Goal: Transaction & Acquisition: Purchase product/service

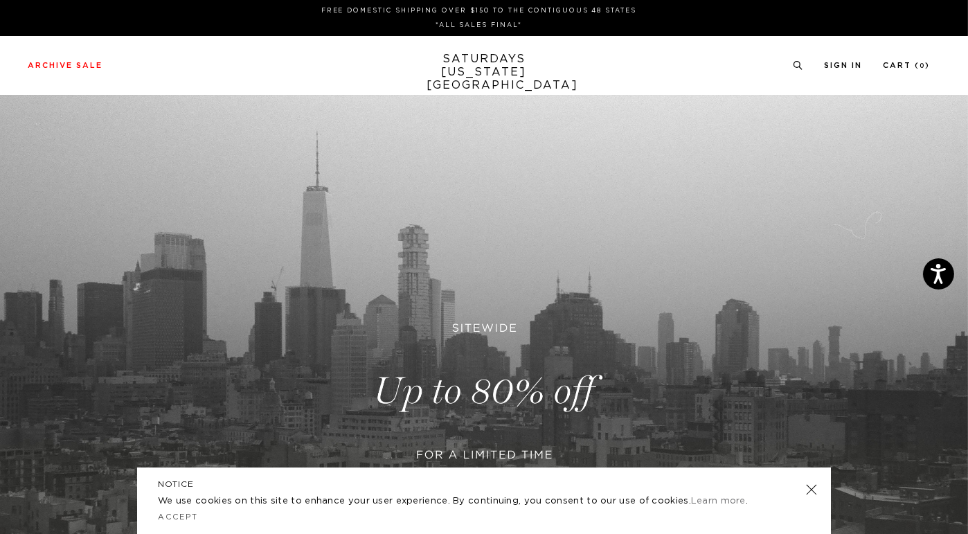
click at [614, 389] on link at bounding box center [484, 391] width 968 height 593
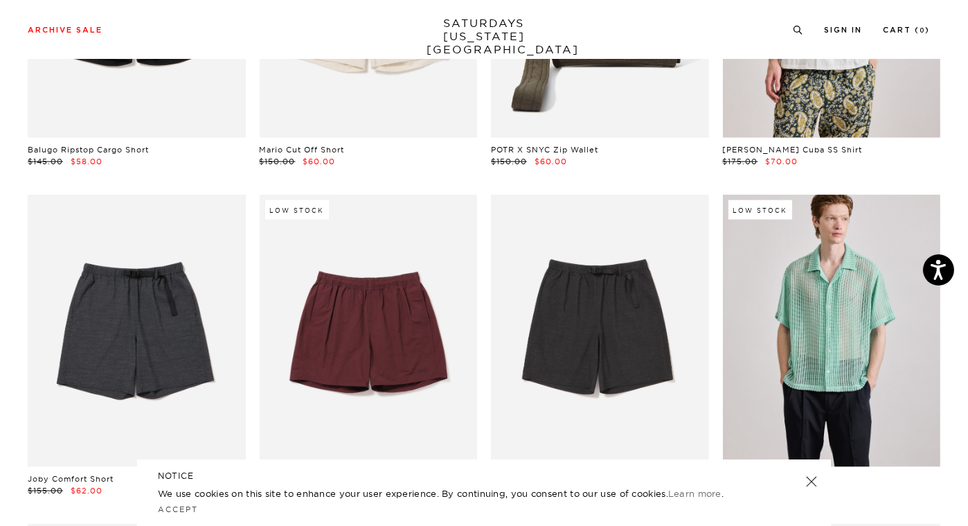
scroll to position [2630, 0]
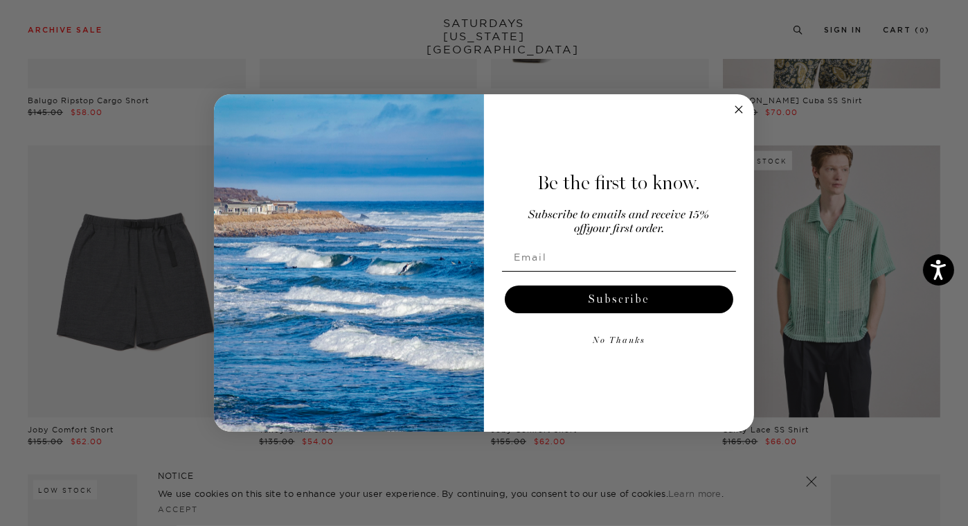
click at [740, 107] on icon "Close dialog" at bounding box center [739, 109] width 7 height 7
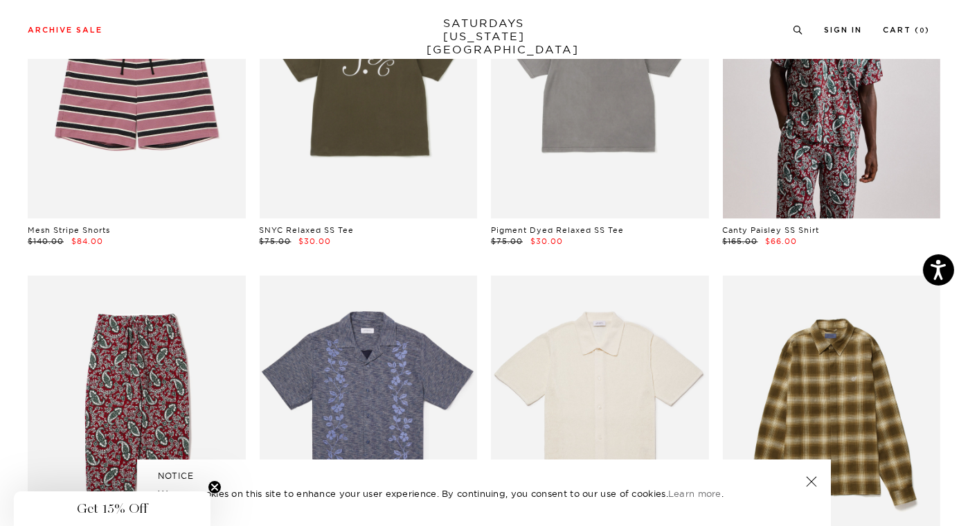
scroll to position [0, 0]
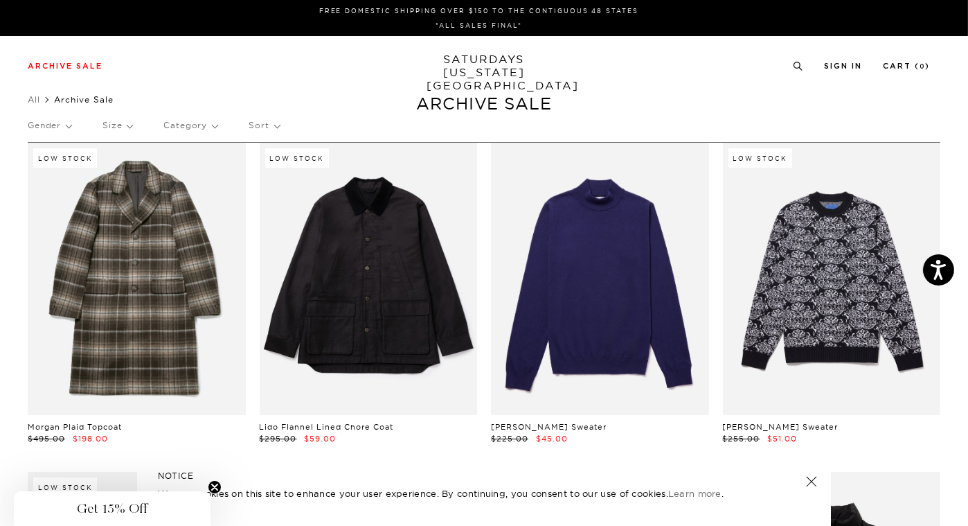
click at [199, 126] on p "Category" at bounding box center [190, 125] width 54 height 32
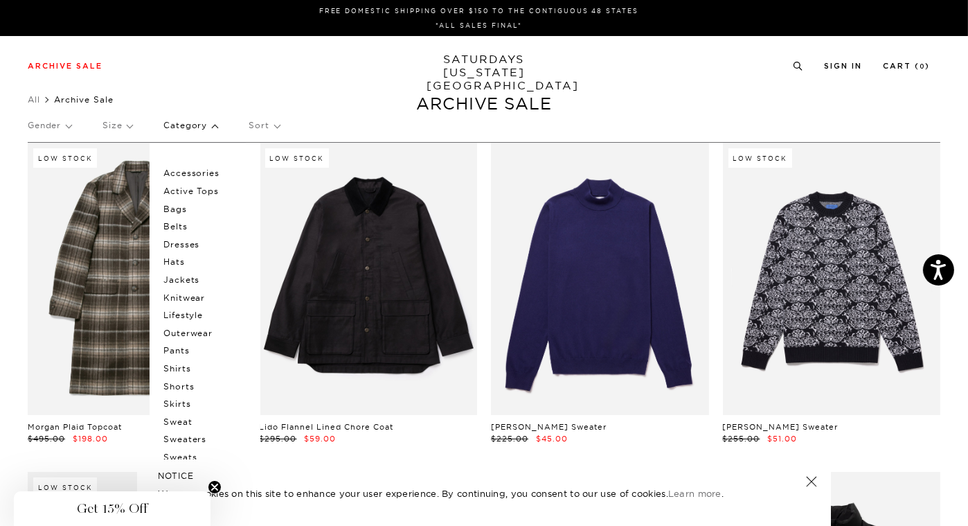
click at [180, 262] on p "Hats" at bounding box center [204, 262] width 83 height 18
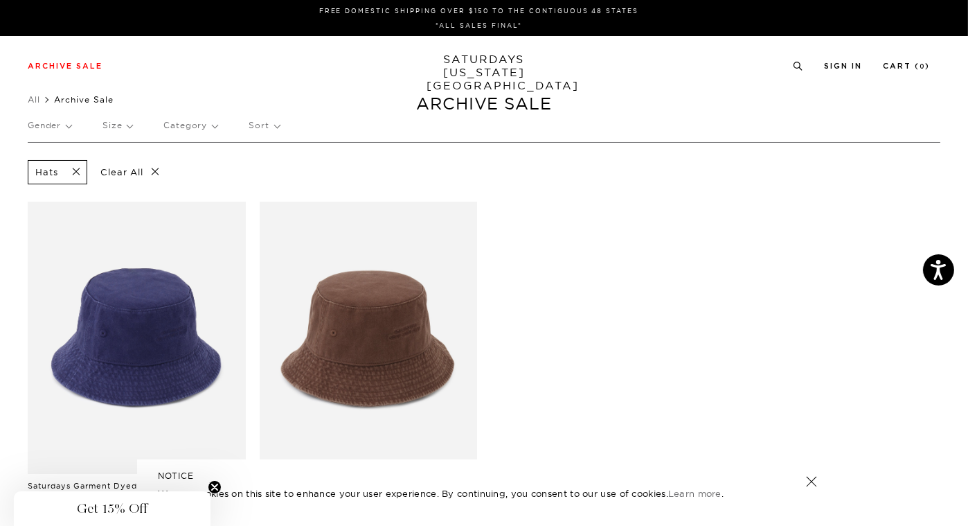
click at [492, 61] on link "SATURDAYS NEW YORK CITY" at bounding box center [484, 72] width 114 height 39
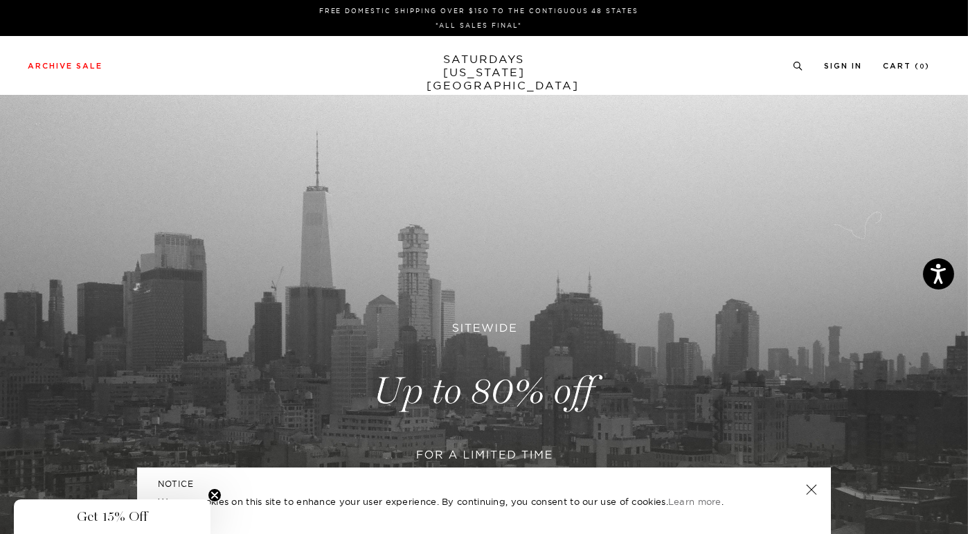
click at [816, 492] on link at bounding box center [811, 489] width 19 height 19
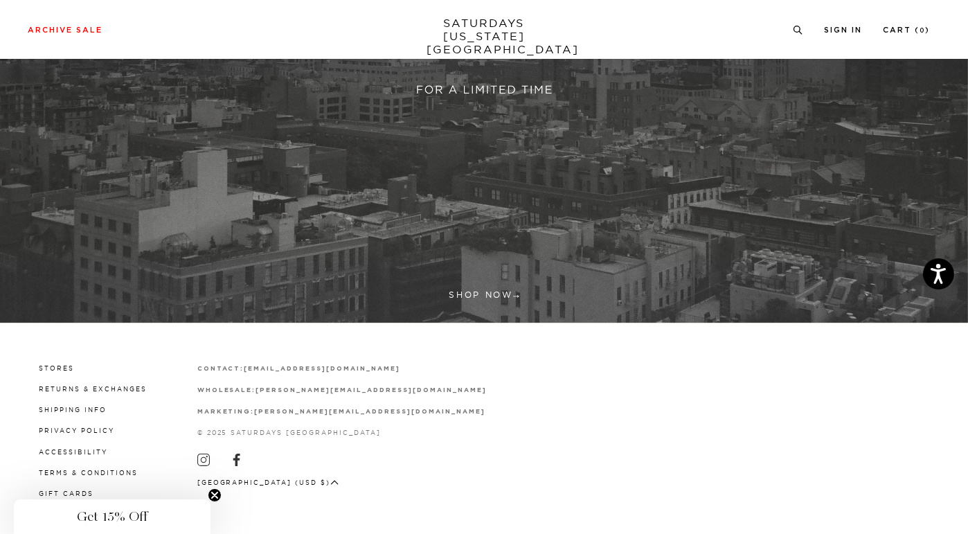
scroll to position [367, 0]
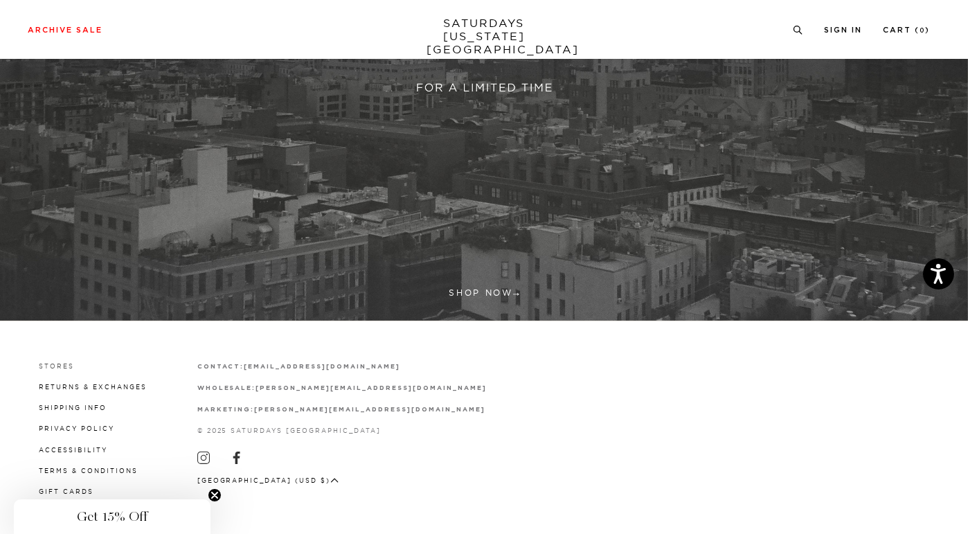
click at [56, 368] on link "Stores" at bounding box center [56, 366] width 35 height 8
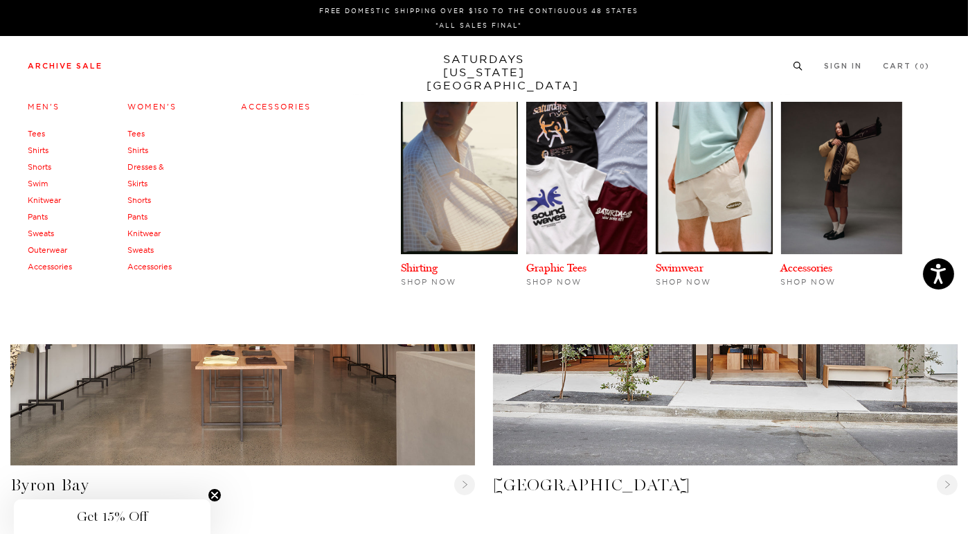
click at [278, 110] on link "Accessories" at bounding box center [276, 107] width 71 height 10
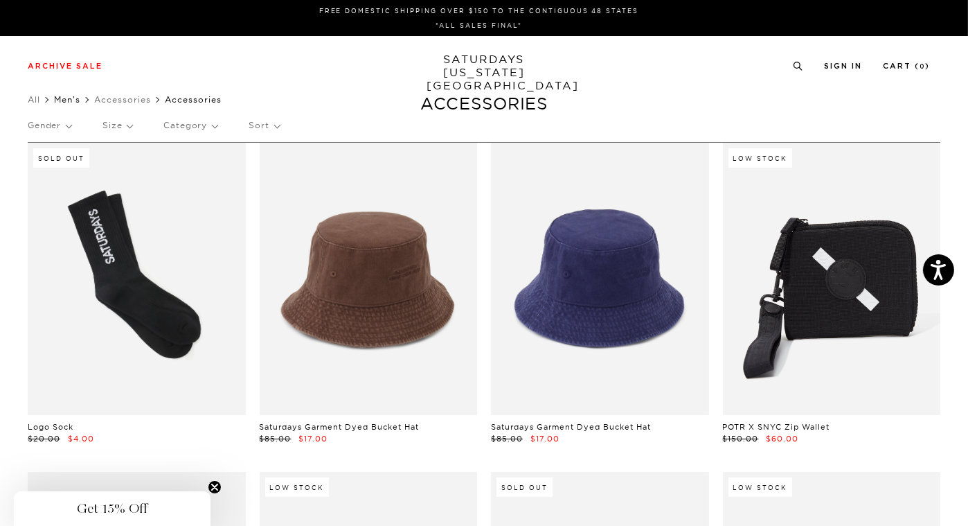
click at [72, 100] on link "Men's" at bounding box center [67, 99] width 26 height 10
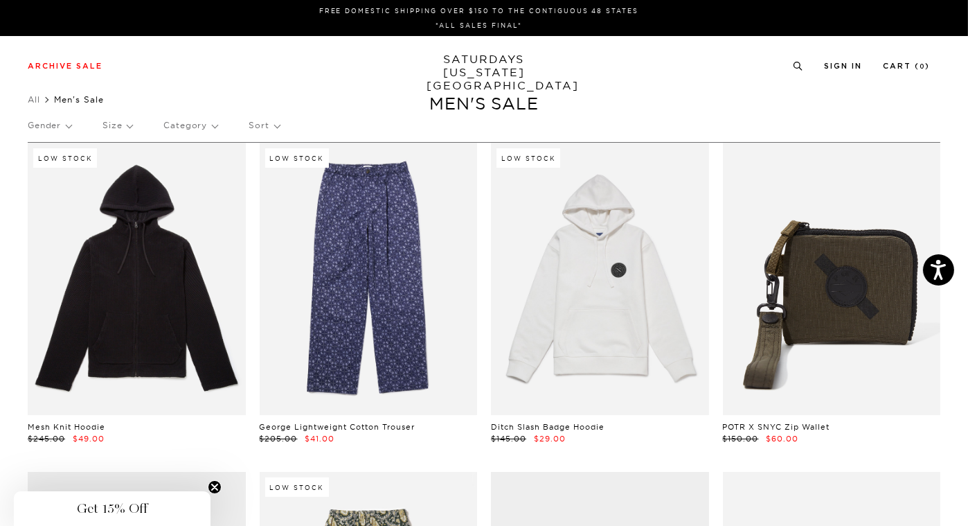
click at [131, 125] on p "Size" at bounding box center [118, 125] width 30 height 32
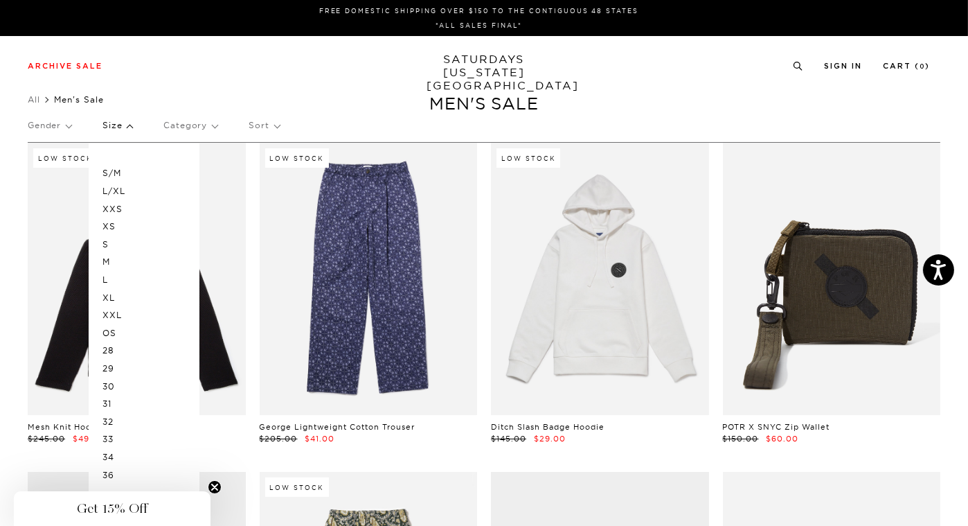
click at [112, 262] on p "M" at bounding box center [144, 262] width 83 height 18
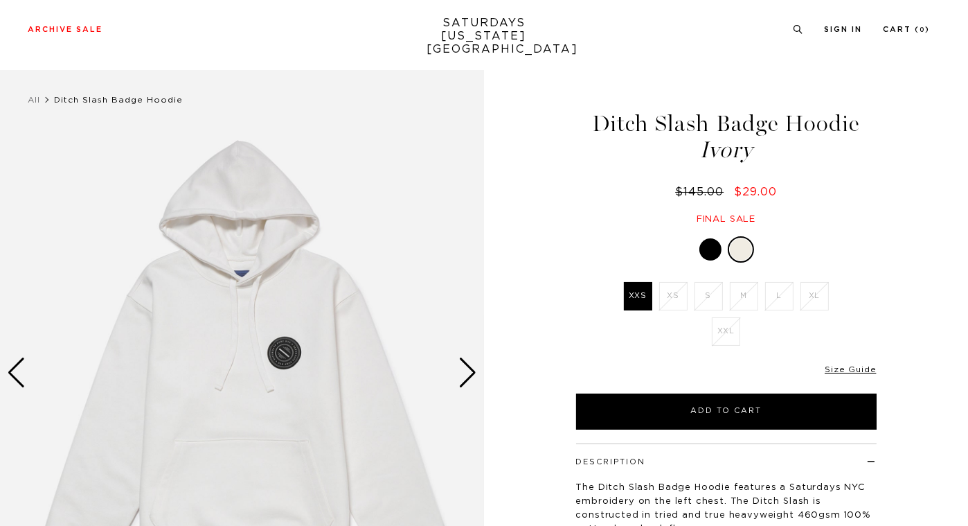
scroll to position [98, 0]
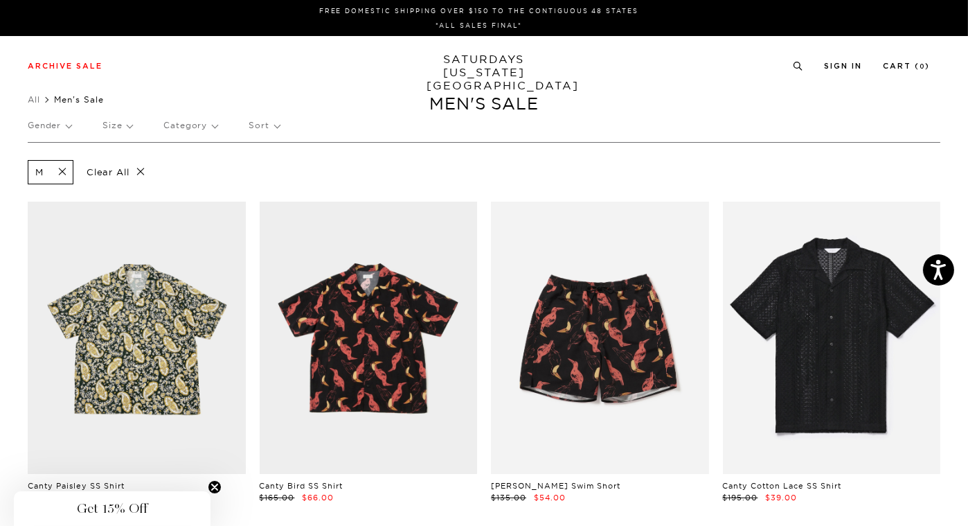
click at [125, 124] on p "Size" at bounding box center [118, 125] width 30 height 32
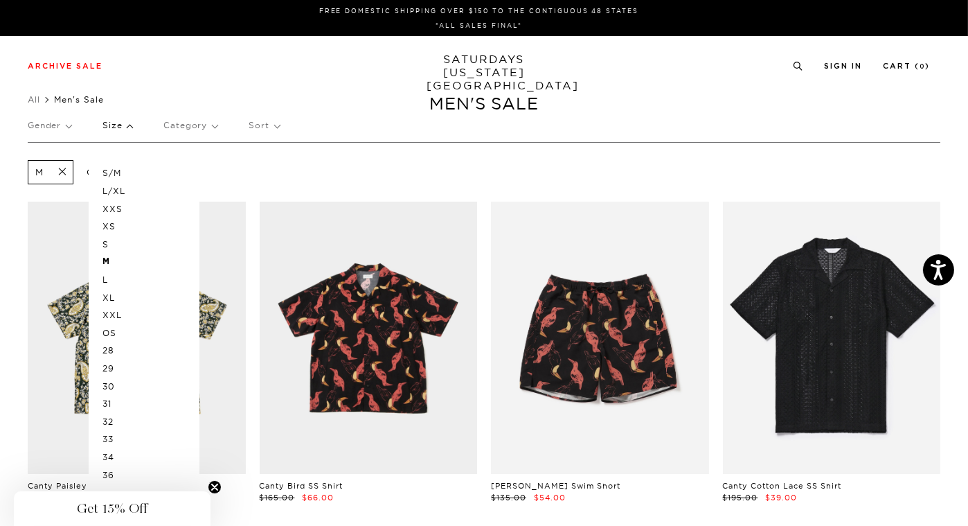
click at [109, 282] on p "L" at bounding box center [144, 280] width 83 height 18
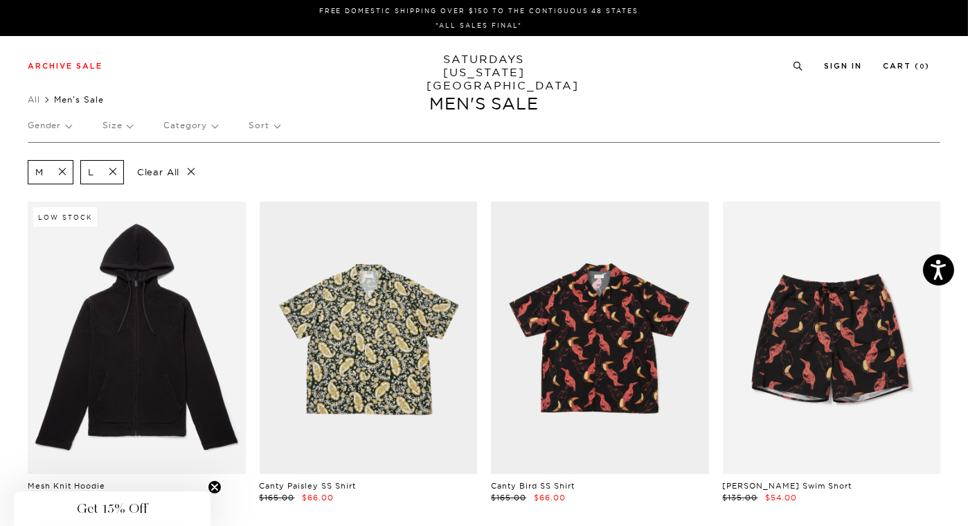
click at [120, 130] on p "Size" at bounding box center [118, 125] width 30 height 32
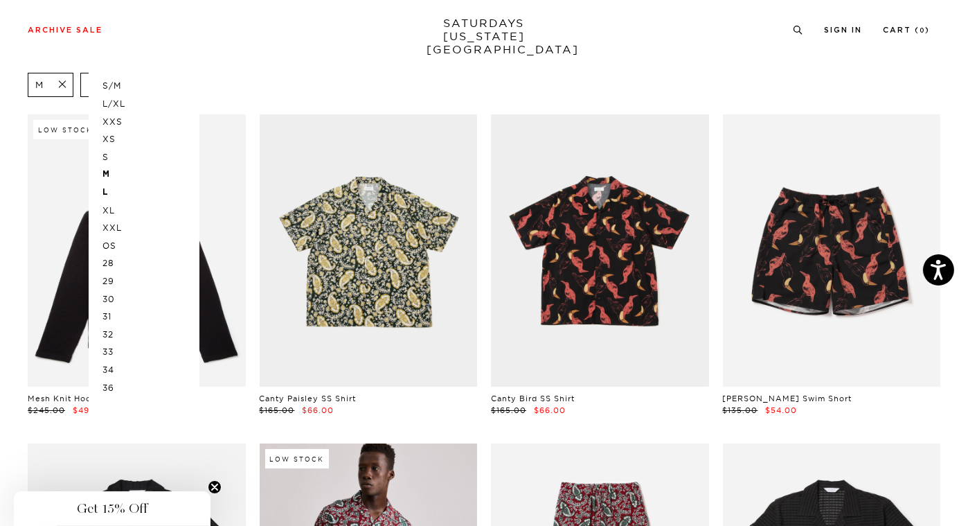
scroll to position [90, 0]
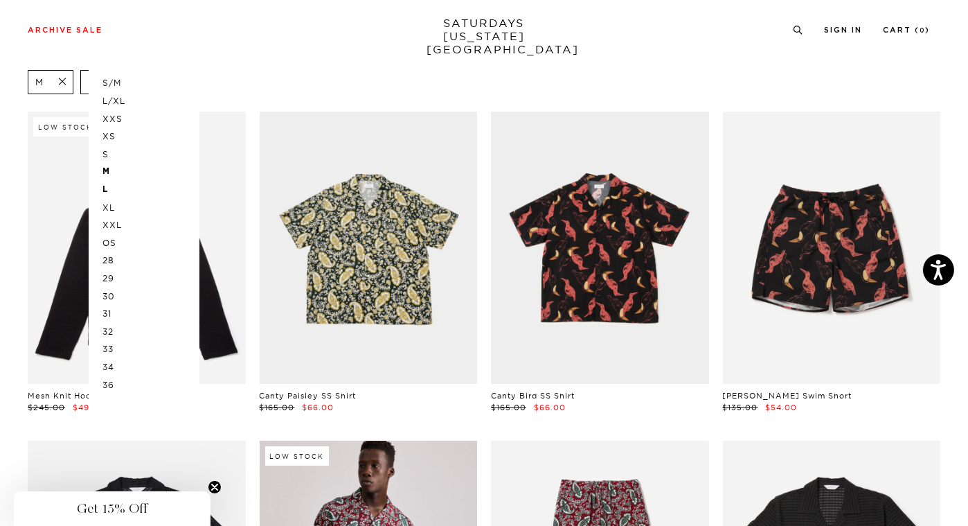
click at [110, 349] on p "33" at bounding box center [144, 349] width 83 height 18
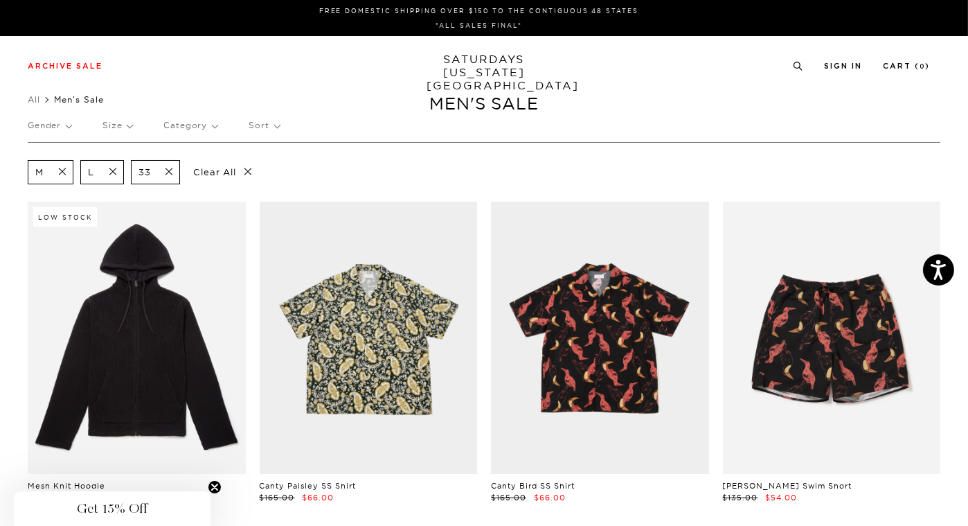
click at [272, 122] on p "Sort" at bounding box center [264, 125] width 30 height 32
click at [314, 194] on p "Price (Highest-lowest)" at bounding box center [302, 191] width 106 height 18
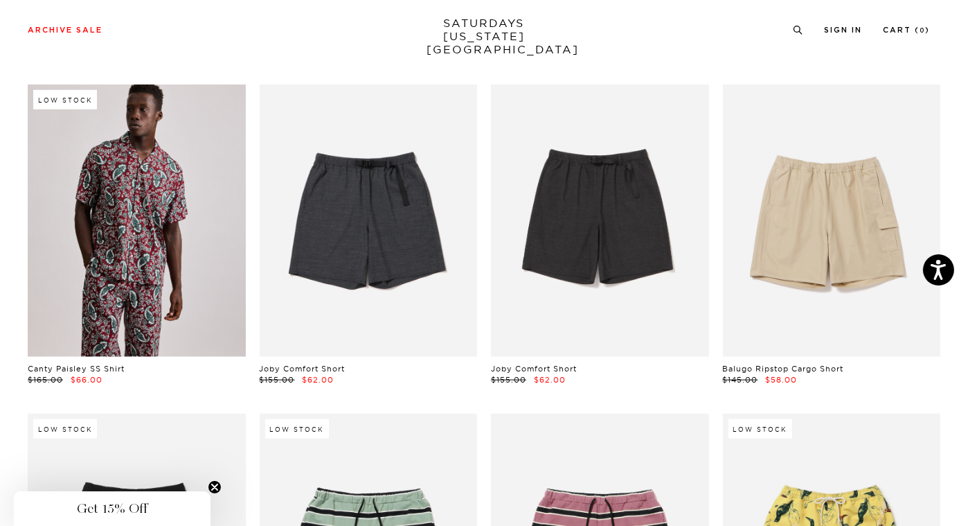
scroll to position [2092, 0]
